Goal: Book appointment/travel/reservation

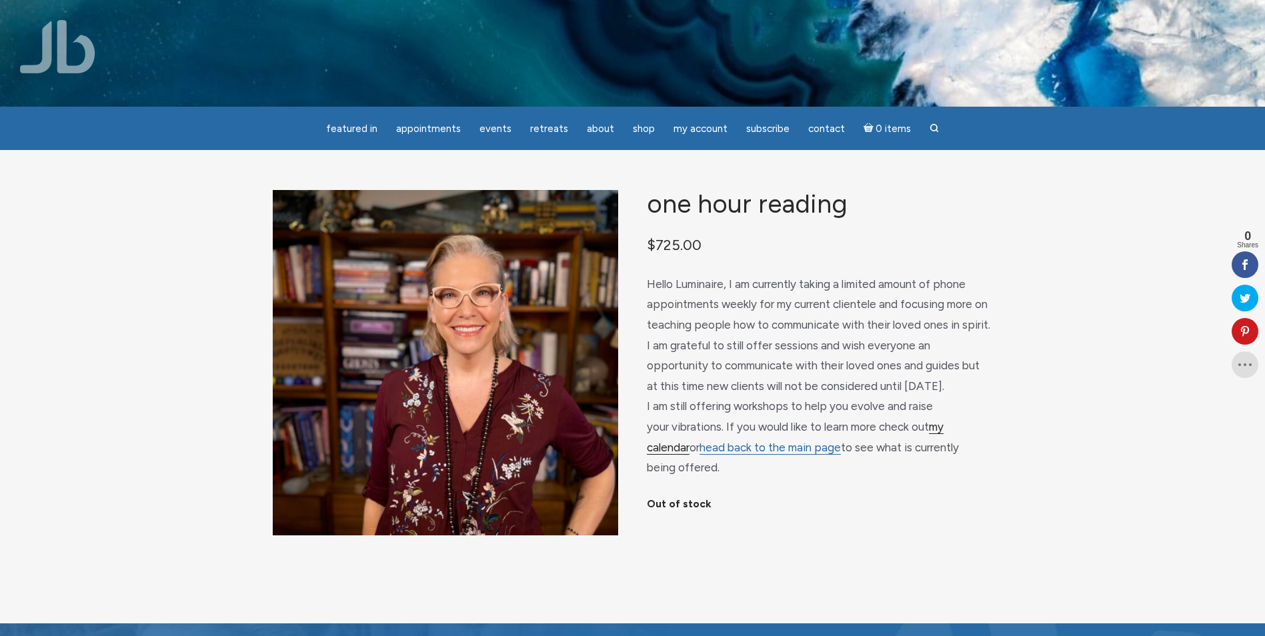
click at [632, 433] on link "my calendar" at bounding box center [795, 437] width 297 height 35
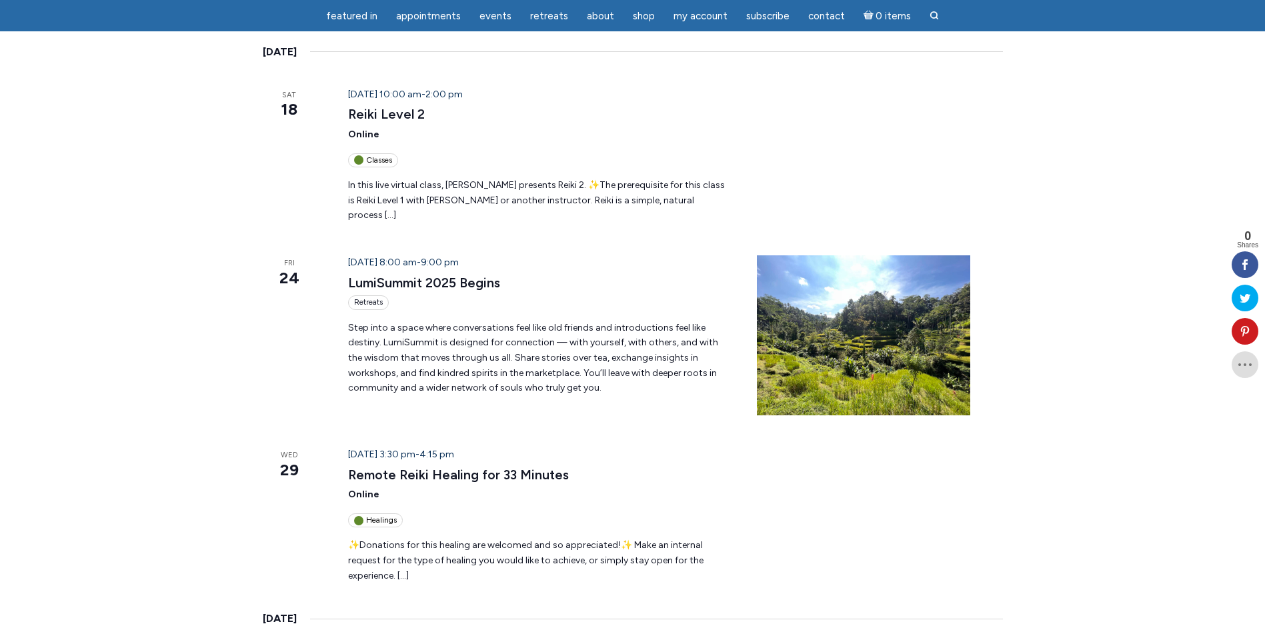
scroll to position [200, 0]
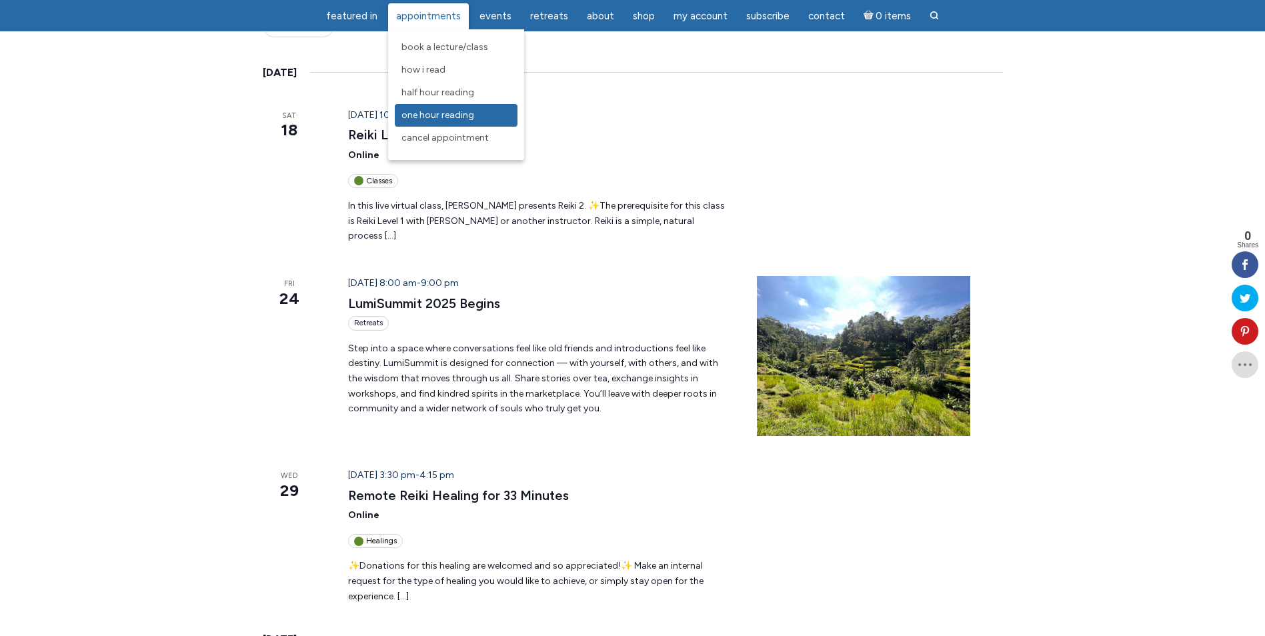
click at [451, 116] on span "One Hour Reading" at bounding box center [438, 114] width 73 height 11
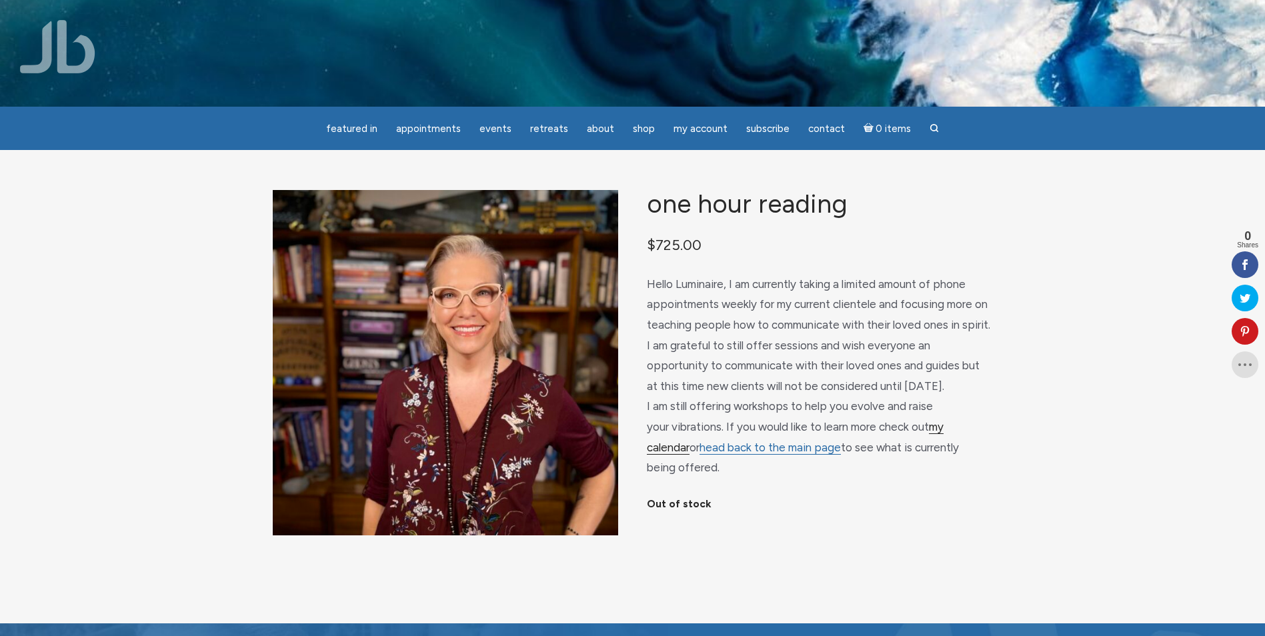
click at [944, 424] on link "my calendar" at bounding box center [795, 437] width 297 height 35
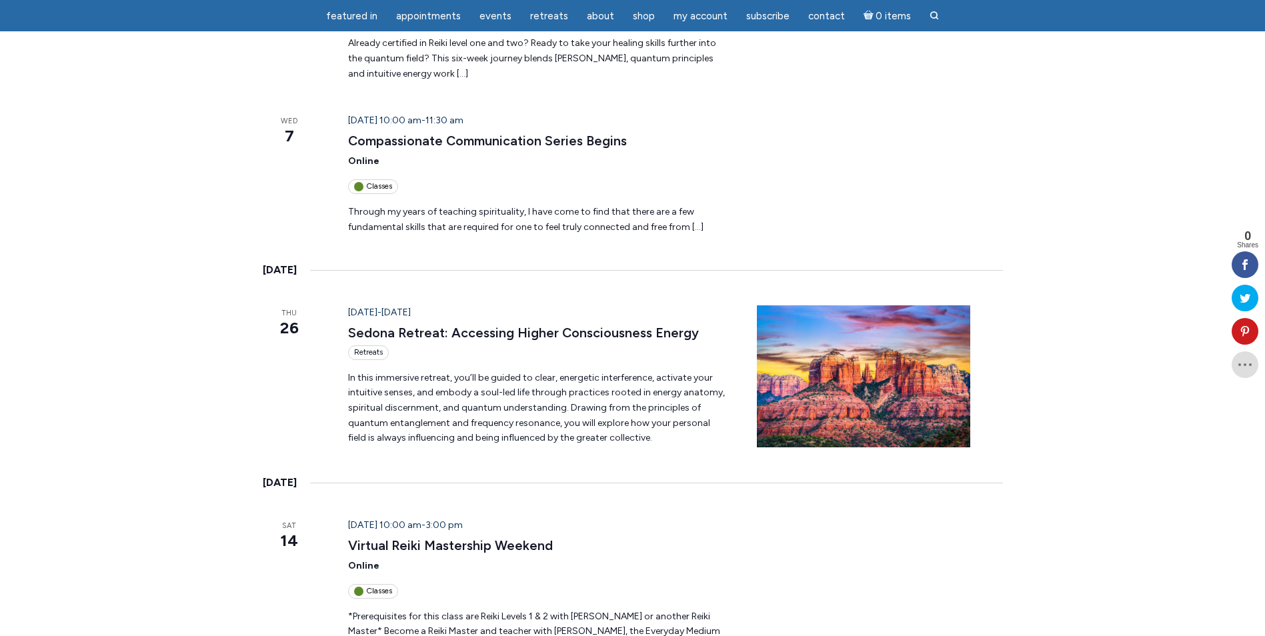
scroll to position [1401, 0]
